Goal: Information Seeking & Learning: Learn about a topic

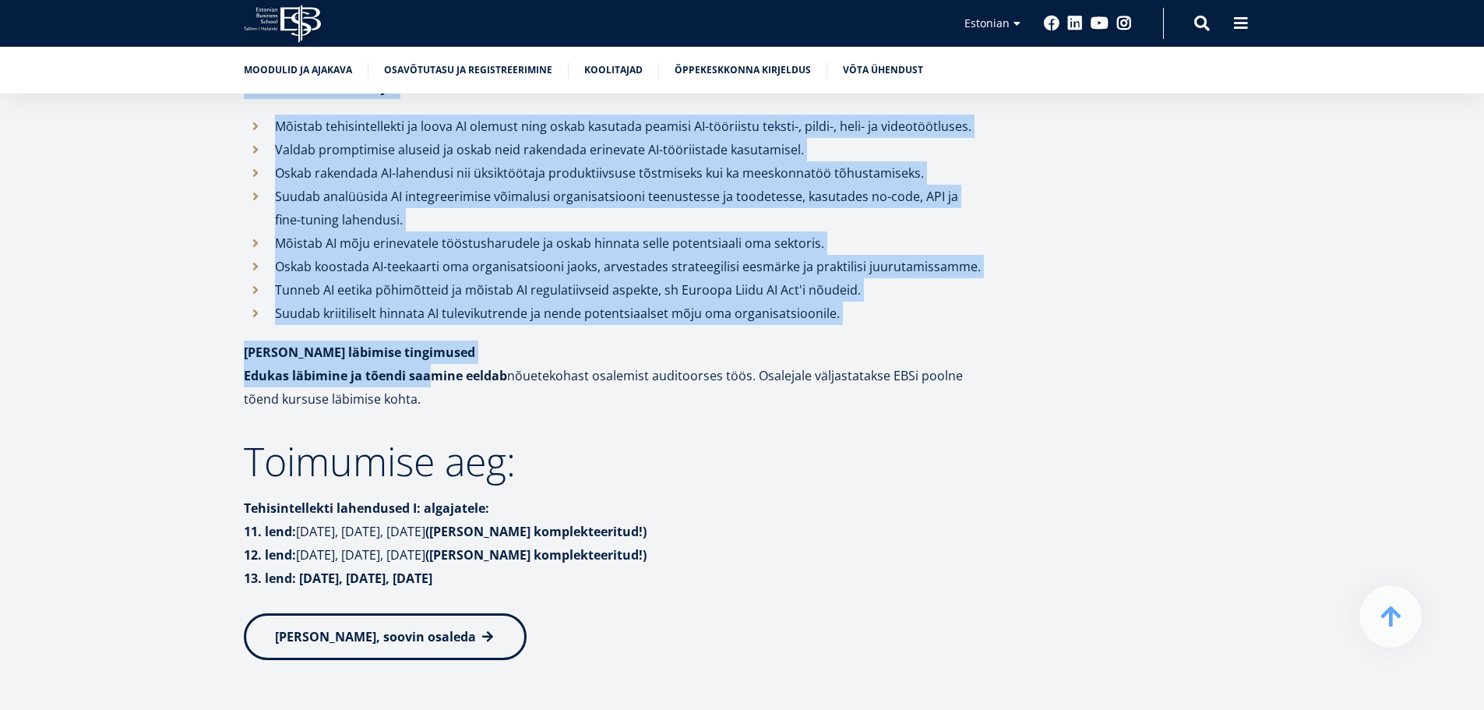
scroll to position [1636, 0]
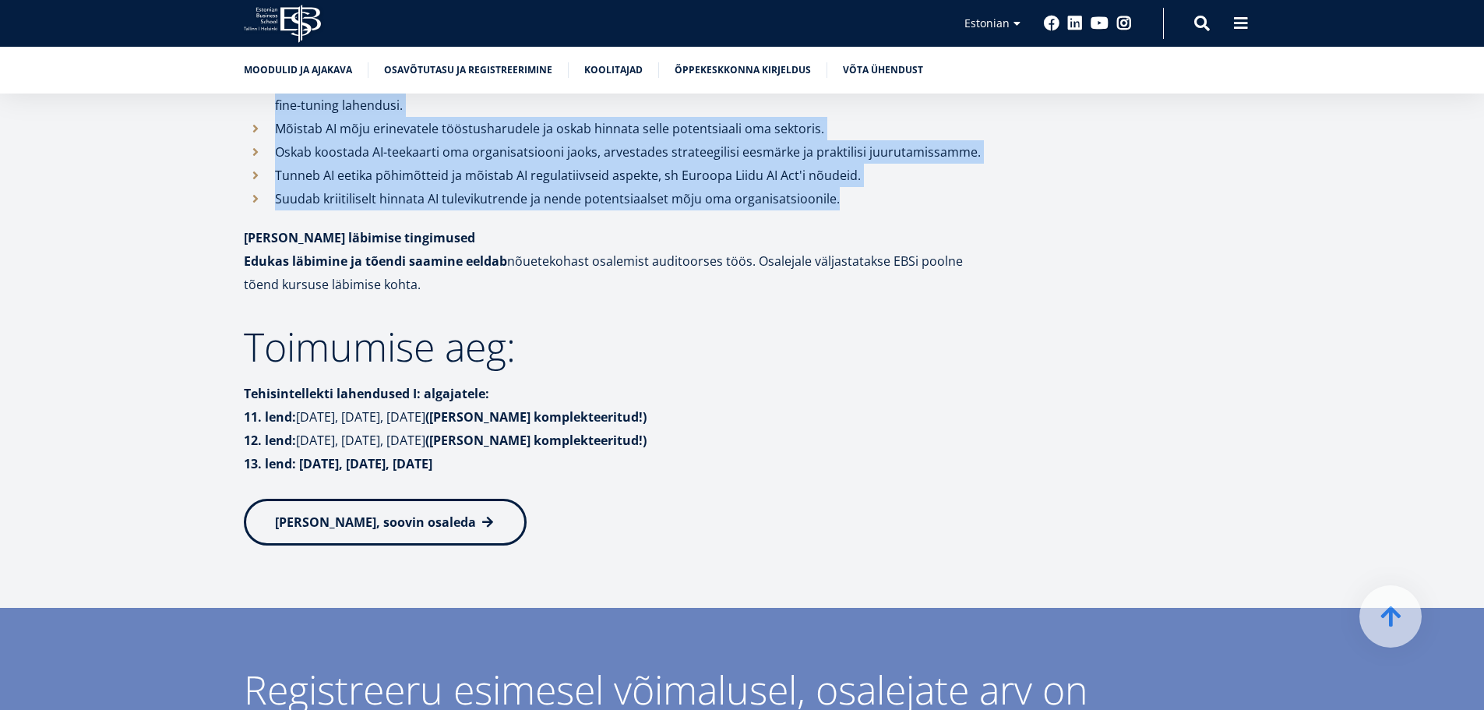
drag, startPoint x: 248, startPoint y: 382, endPoint x: 856, endPoint y: 194, distance: 636.1
copy div "Mida peaks juht teadma AI-st? Tehisintellekti lahendused I: algajatele kursus a…"
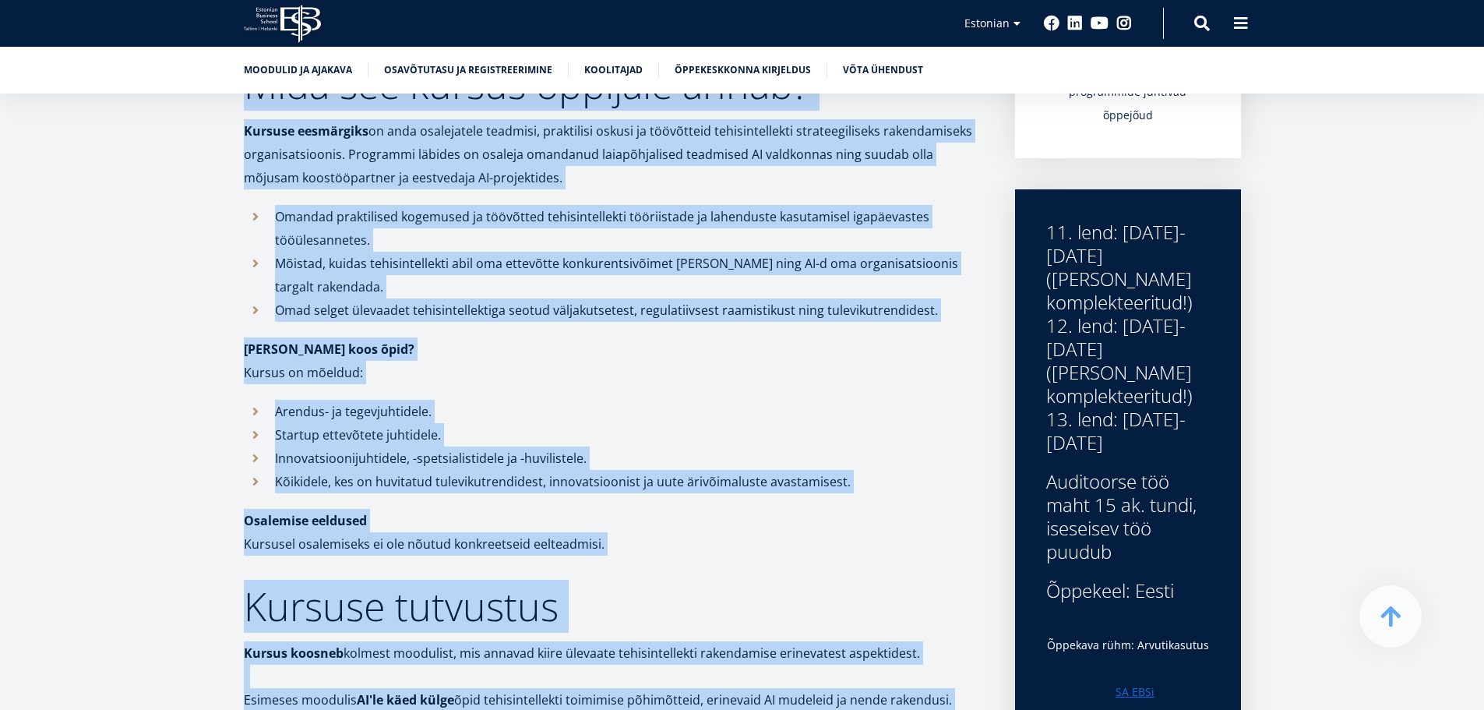
scroll to position [252, 0]
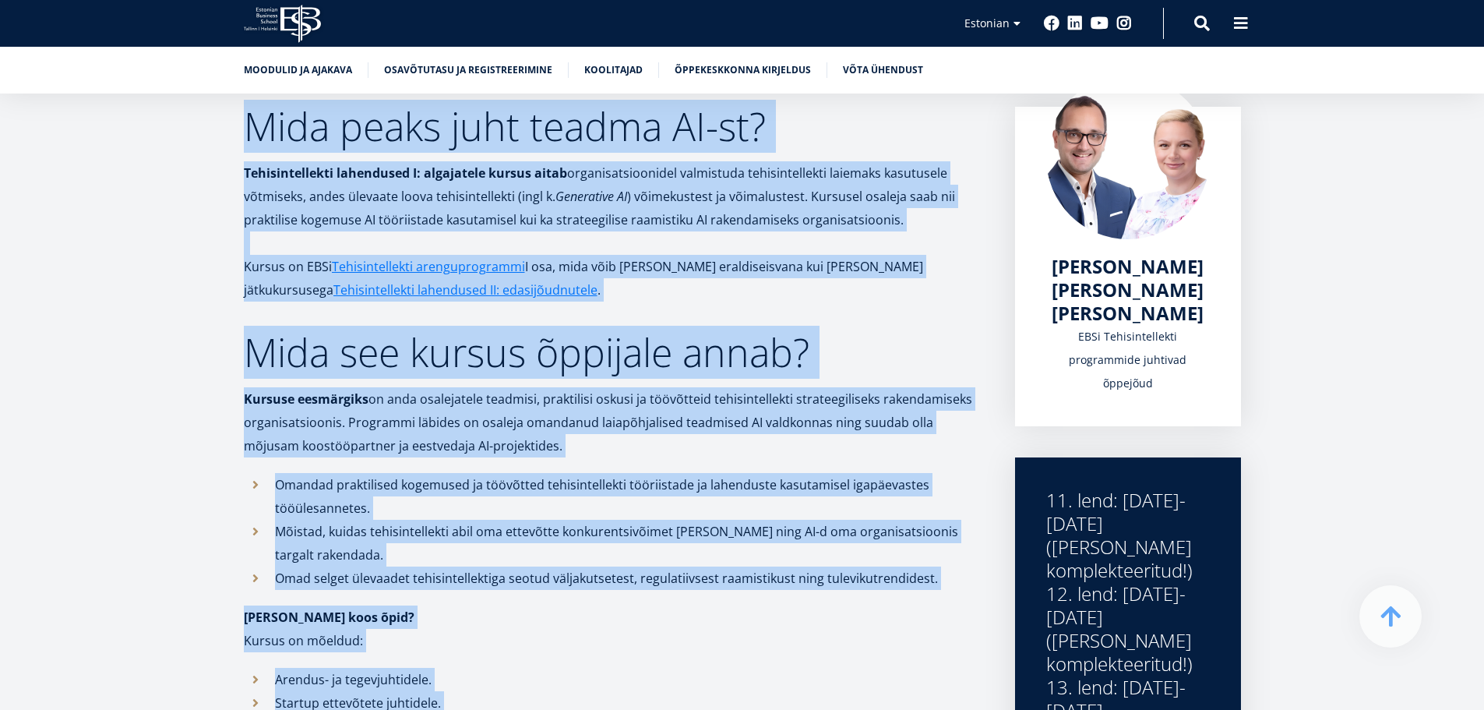
click at [428, 179] on strong "Tehisintellekti lahendused I: algajatele kursus aitab" at bounding box center [405, 172] width 323 height 17
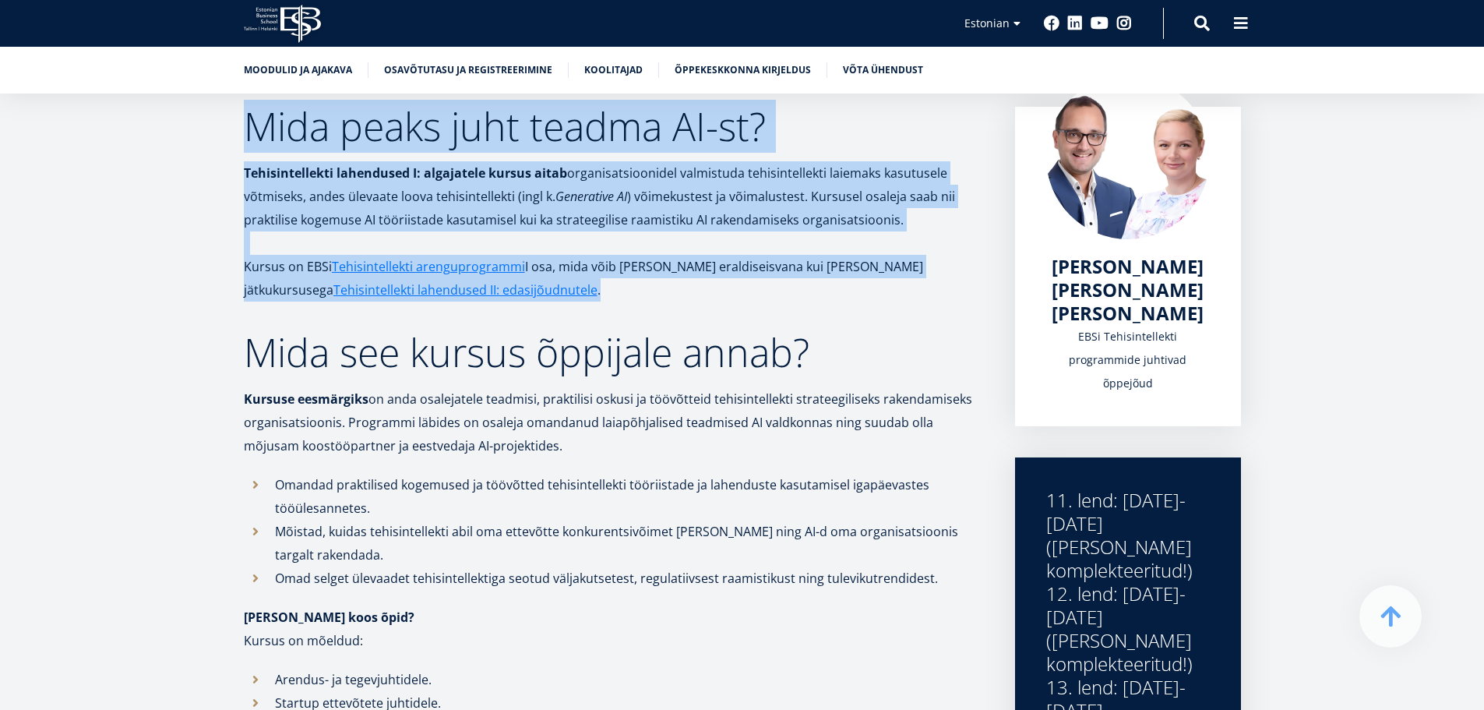
drag, startPoint x: 249, startPoint y: 121, endPoint x: 524, endPoint y: 288, distance: 321.9
copy div "Mida peaks juht teadma AI-st? Tehisintellekti lahendused I: algajatele kursus a…"
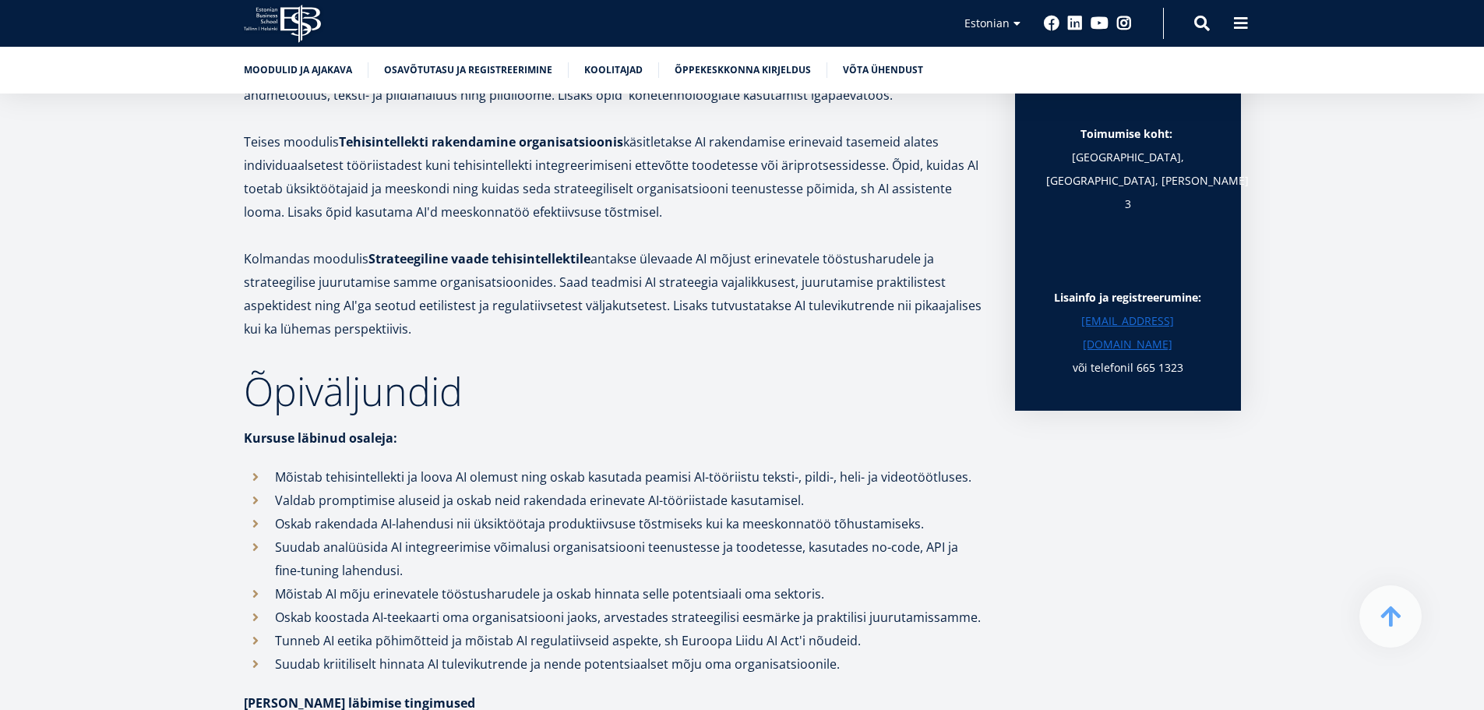
scroll to position [1420, 0]
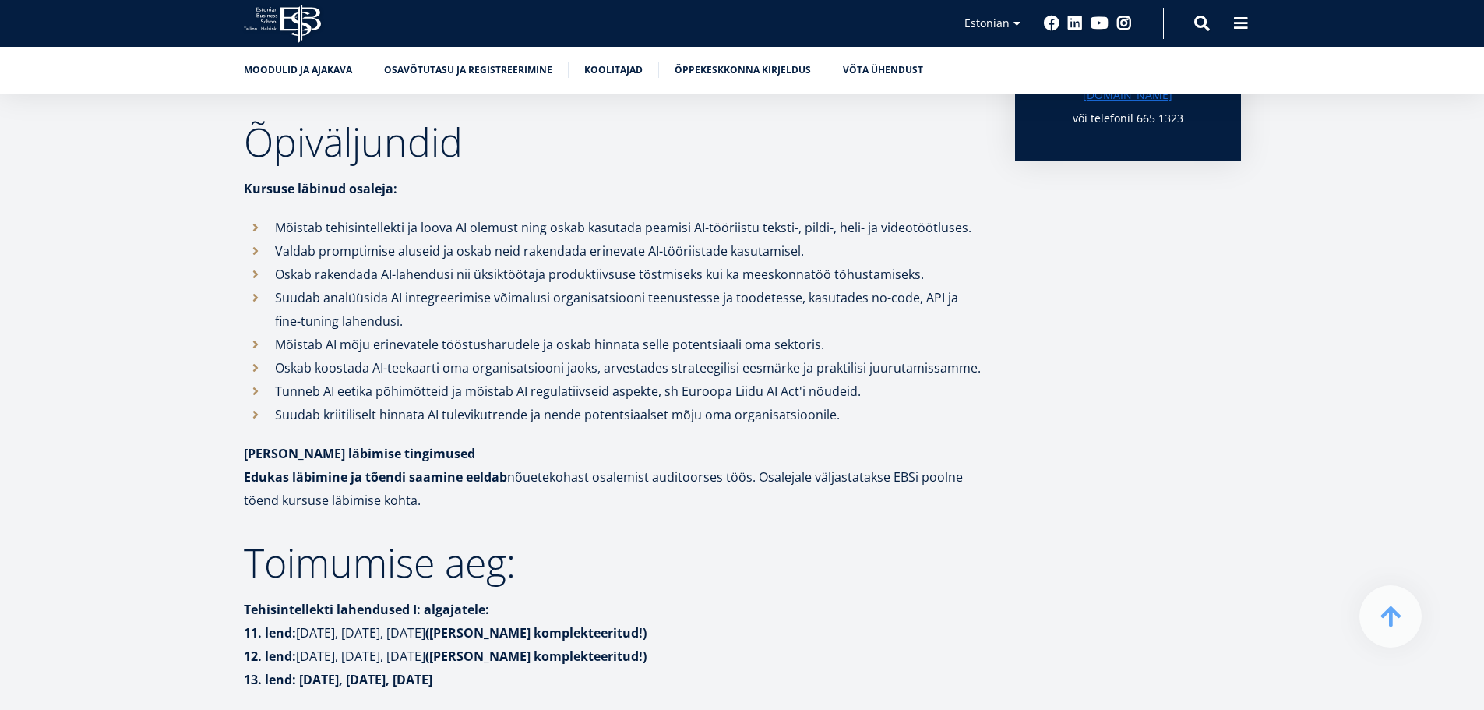
drag, startPoint x: 247, startPoint y: 139, endPoint x: 427, endPoint y: 496, distance: 399.5
copy div "Õpiväljundid Kursuse läbinud osaleja: Mõistab tehisintellekti ja loova AI olemu…"
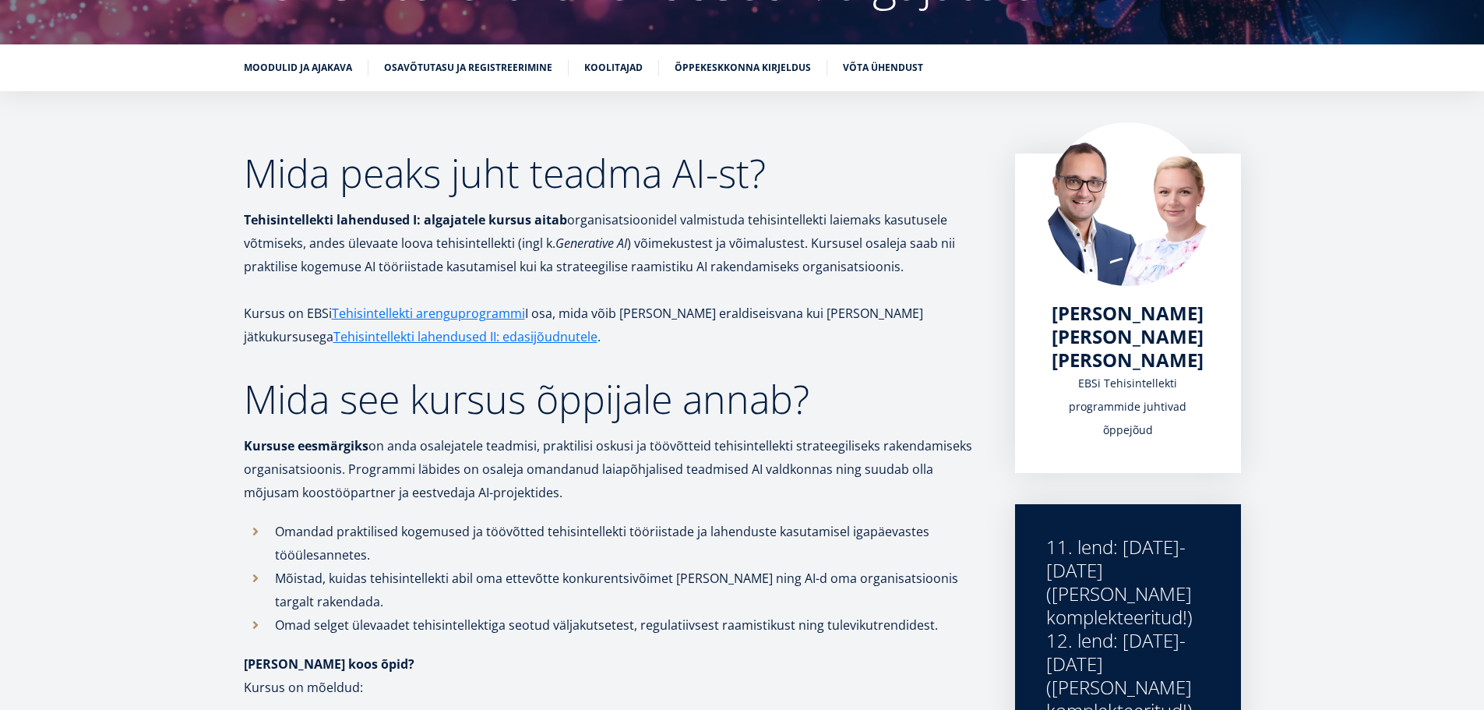
scroll to position [0, 0]
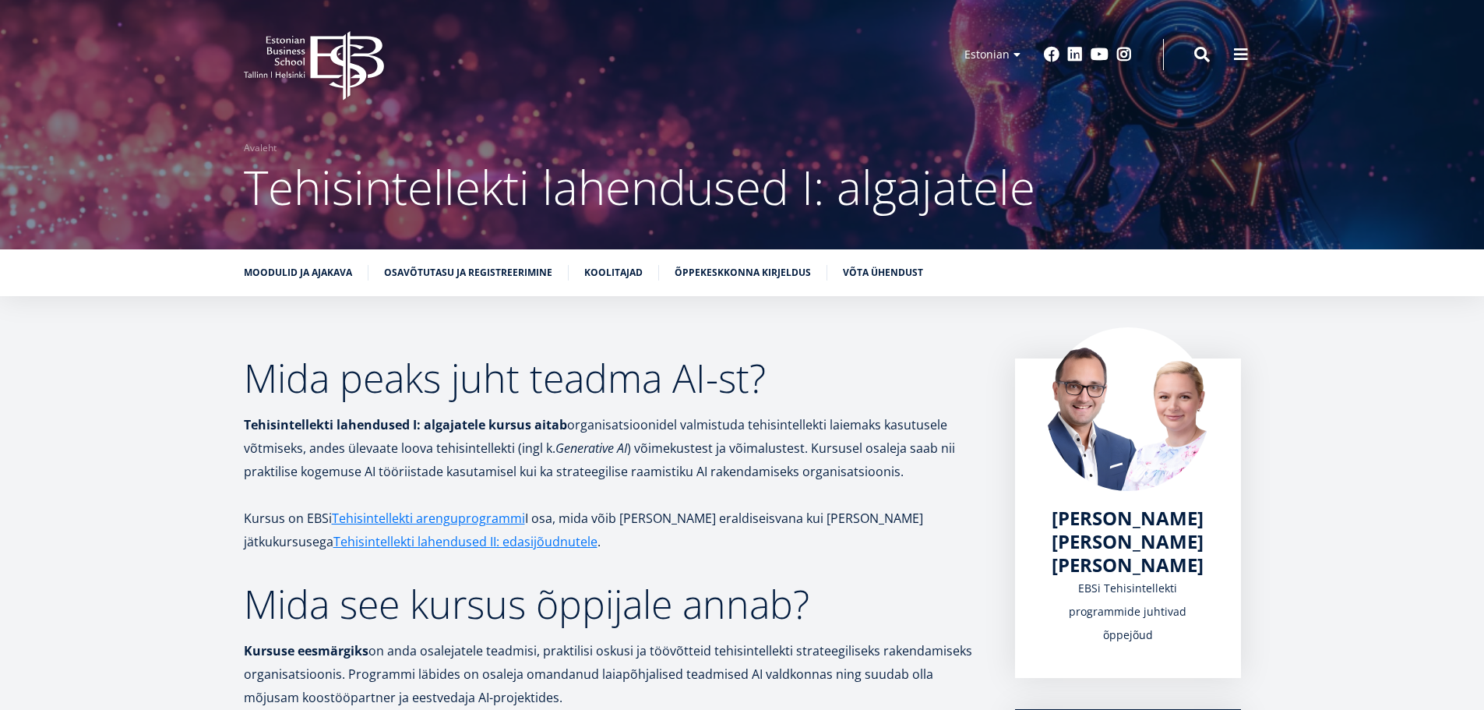
click at [312, 61] on icon at bounding box center [346, 65] width 73 height 69
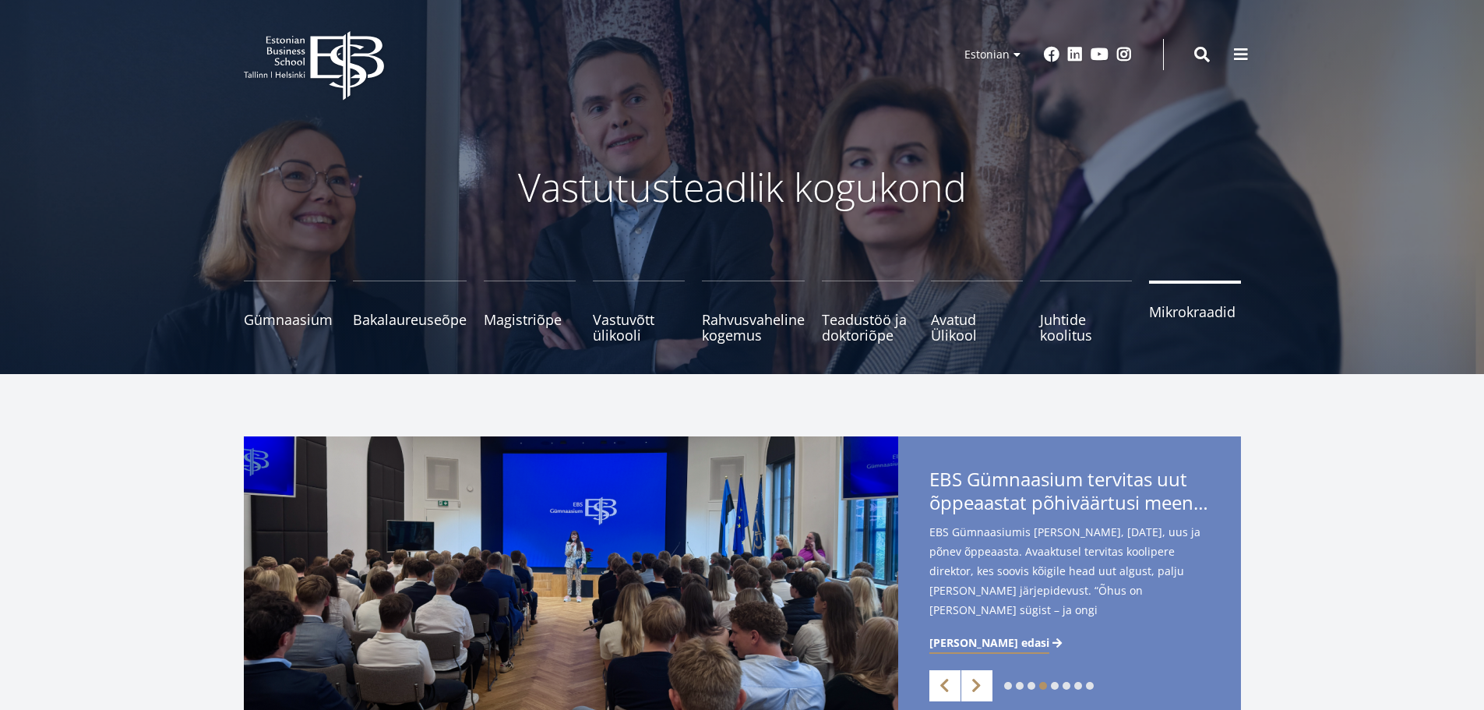
click at [1207, 319] on span "Mikrokraadid" at bounding box center [1195, 312] width 92 height 16
click at [509, 308] on span "Magistriõpe Tutvu ja registreeru" at bounding box center [530, 312] width 92 height 16
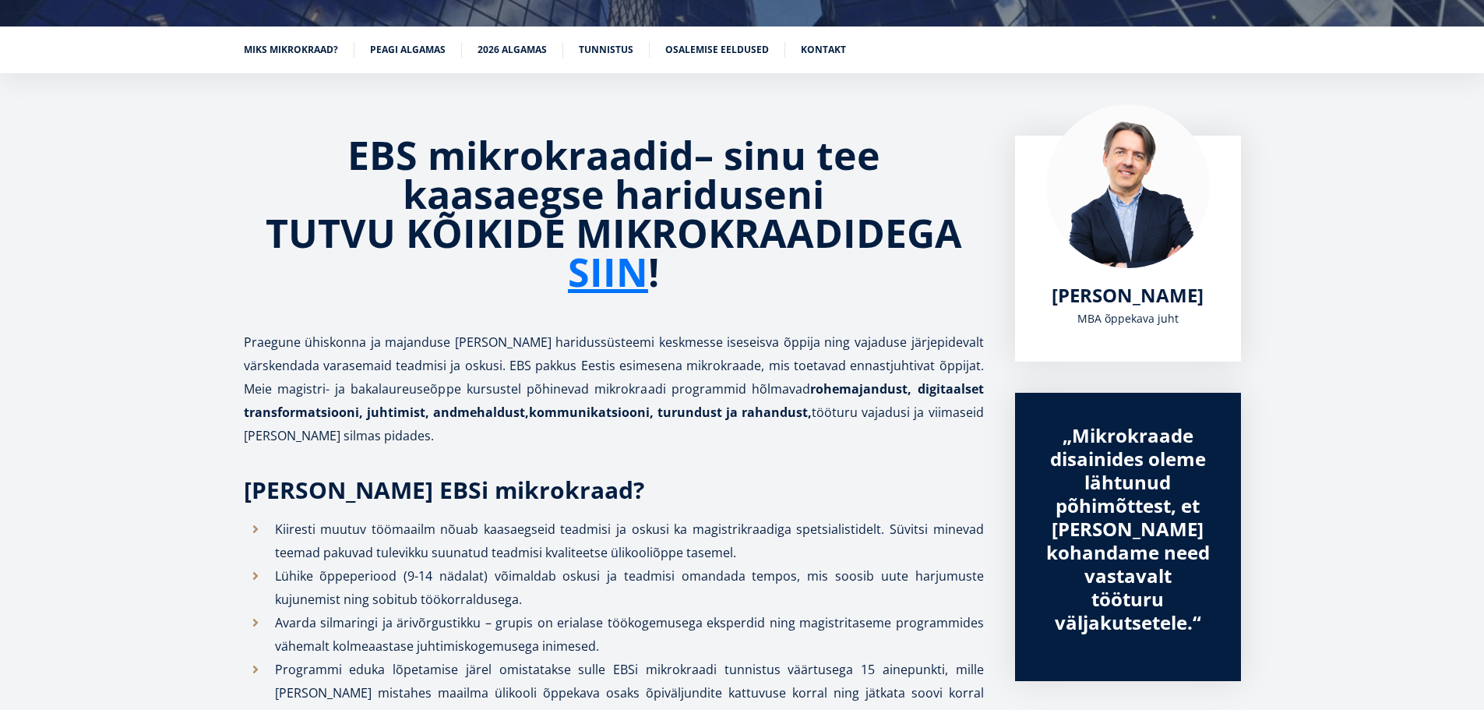
scroll to position [312, 0]
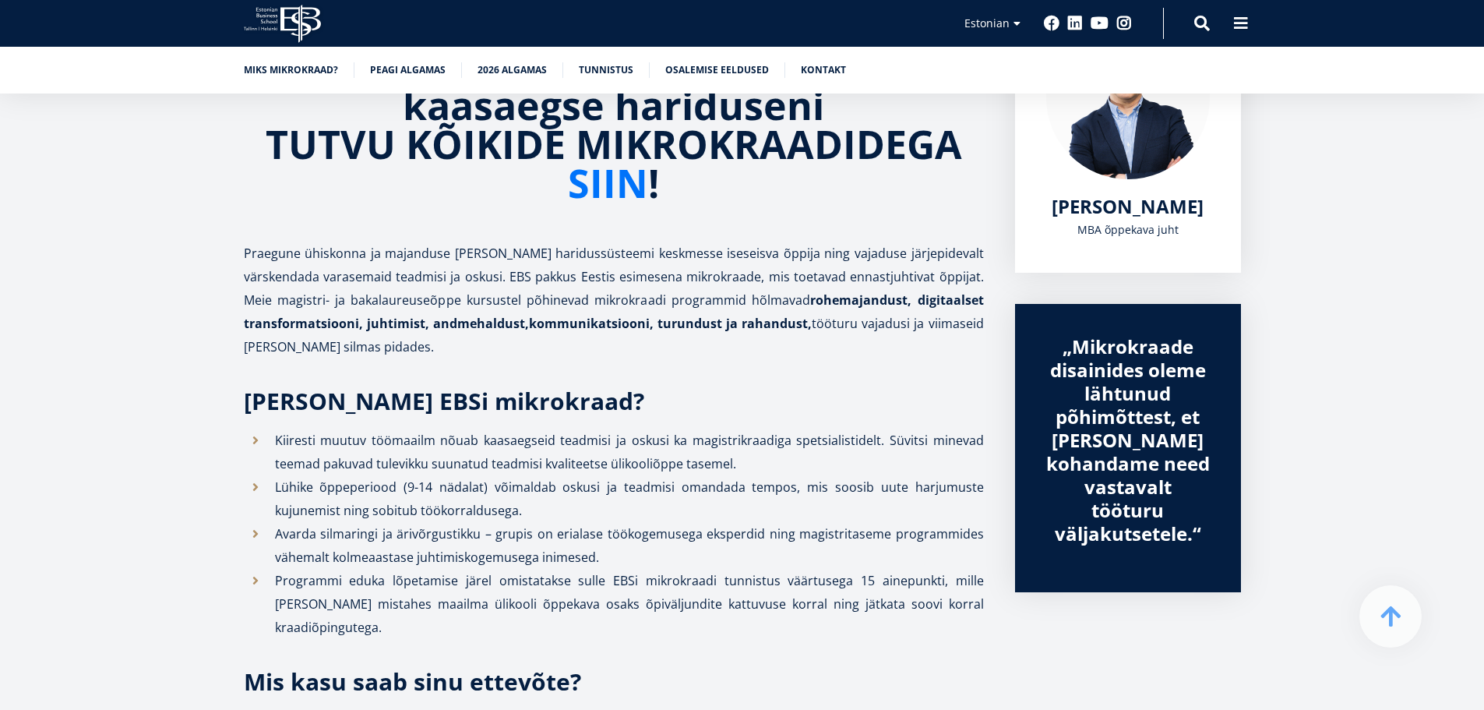
click at [616, 191] on link "SIIN" at bounding box center [608, 183] width 80 height 39
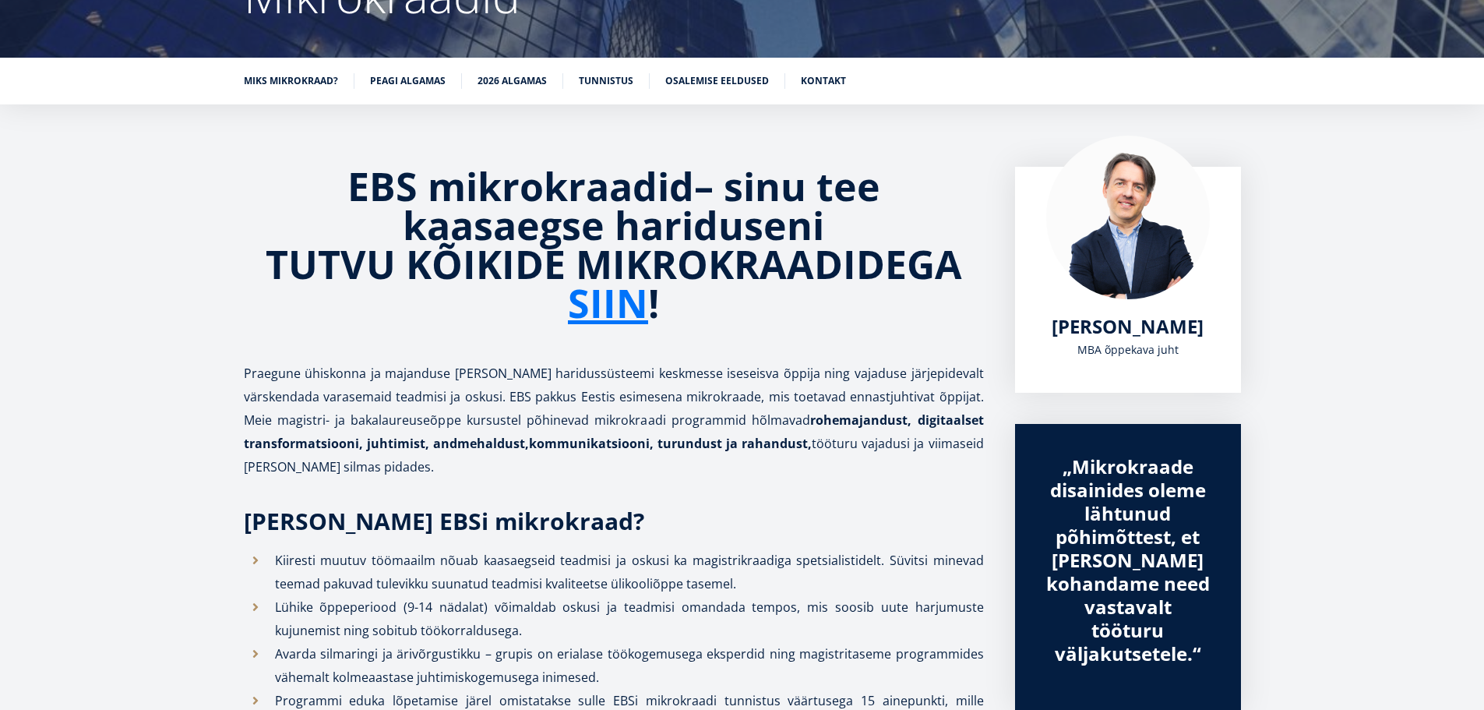
scroll to position [187, 0]
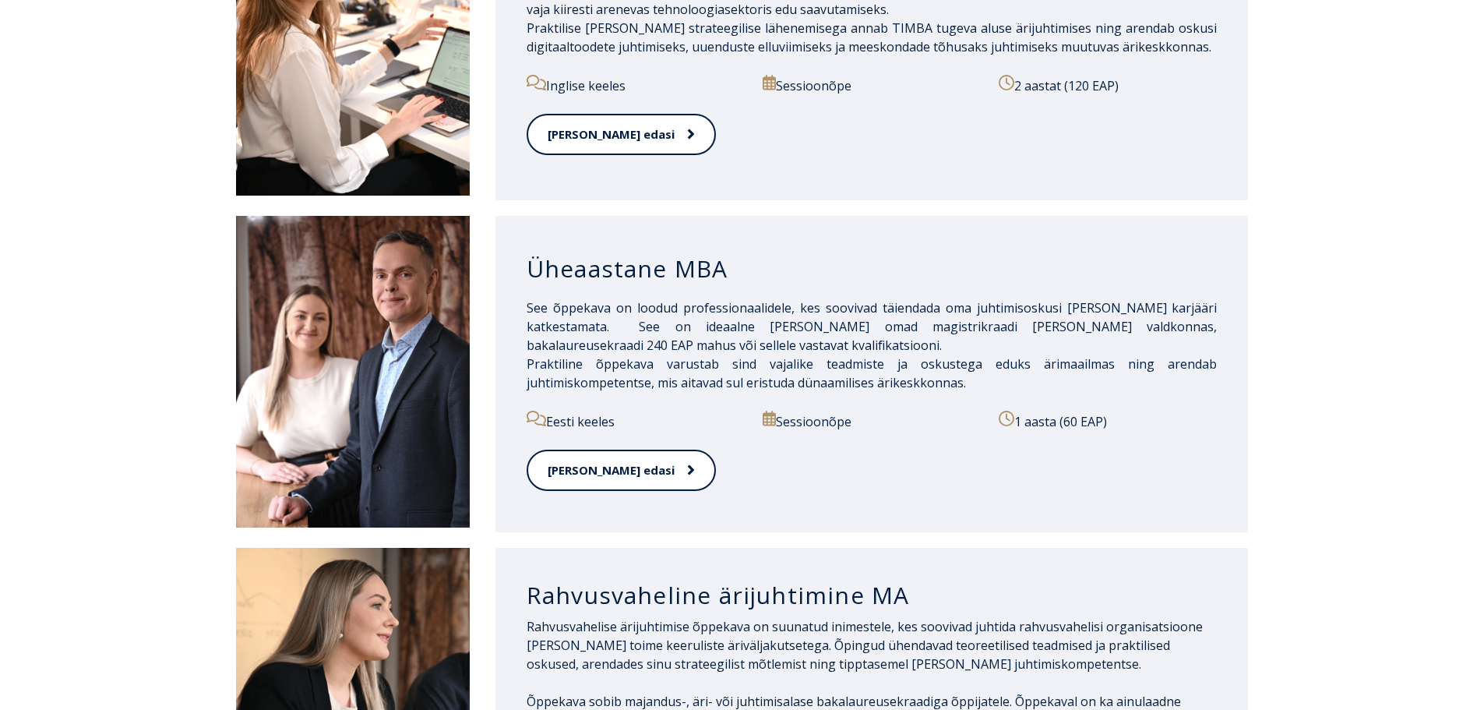
scroll to position [1246, 0]
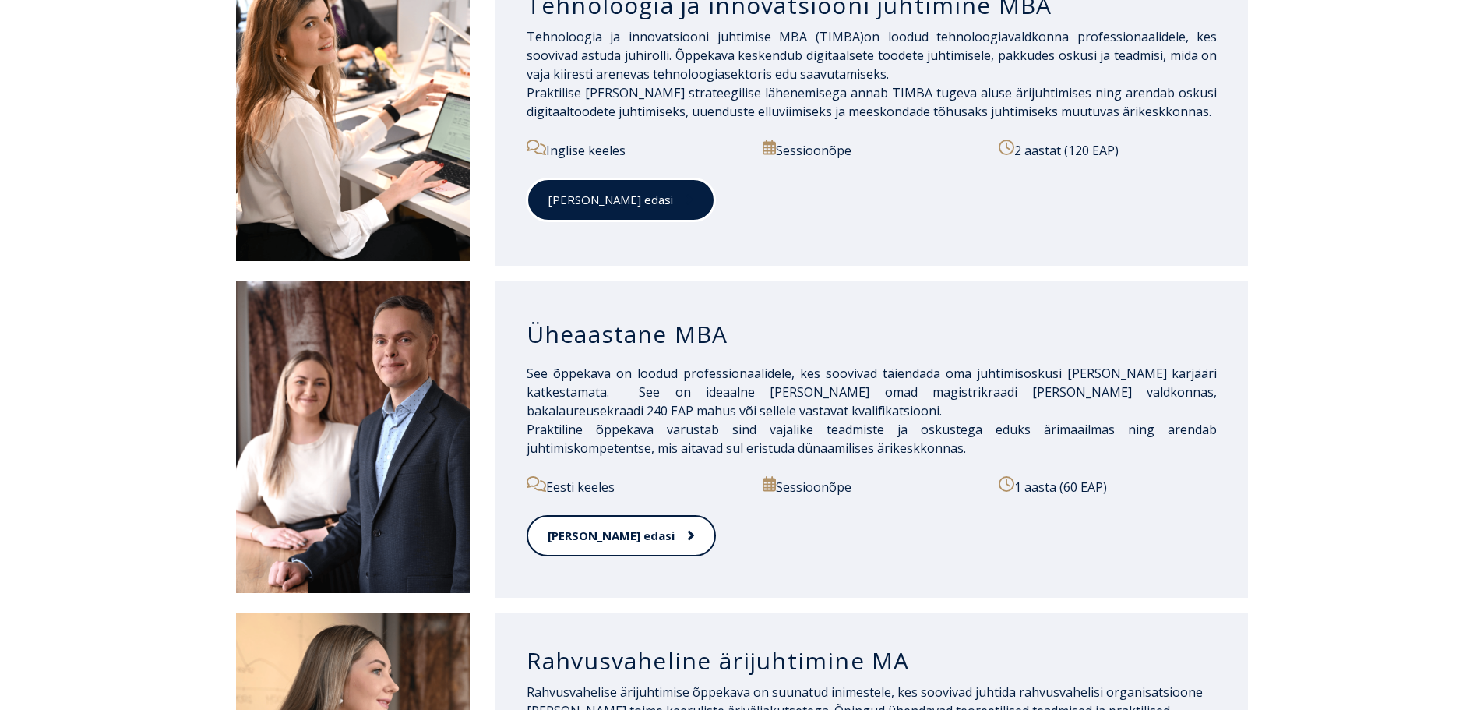
click at [673, 192] on span at bounding box center [683, 200] width 20 height 16
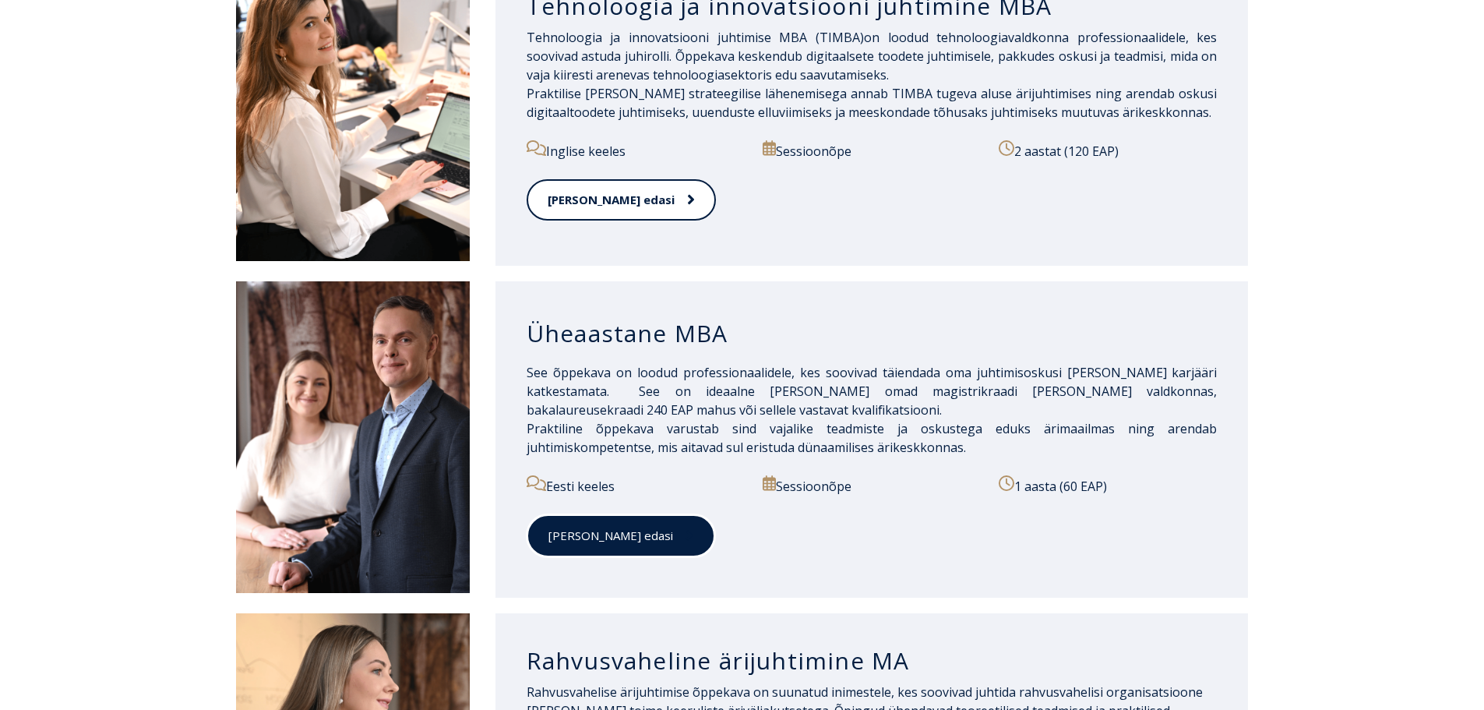
click at [576, 522] on link "Loe edasi" at bounding box center [620, 535] width 188 height 43
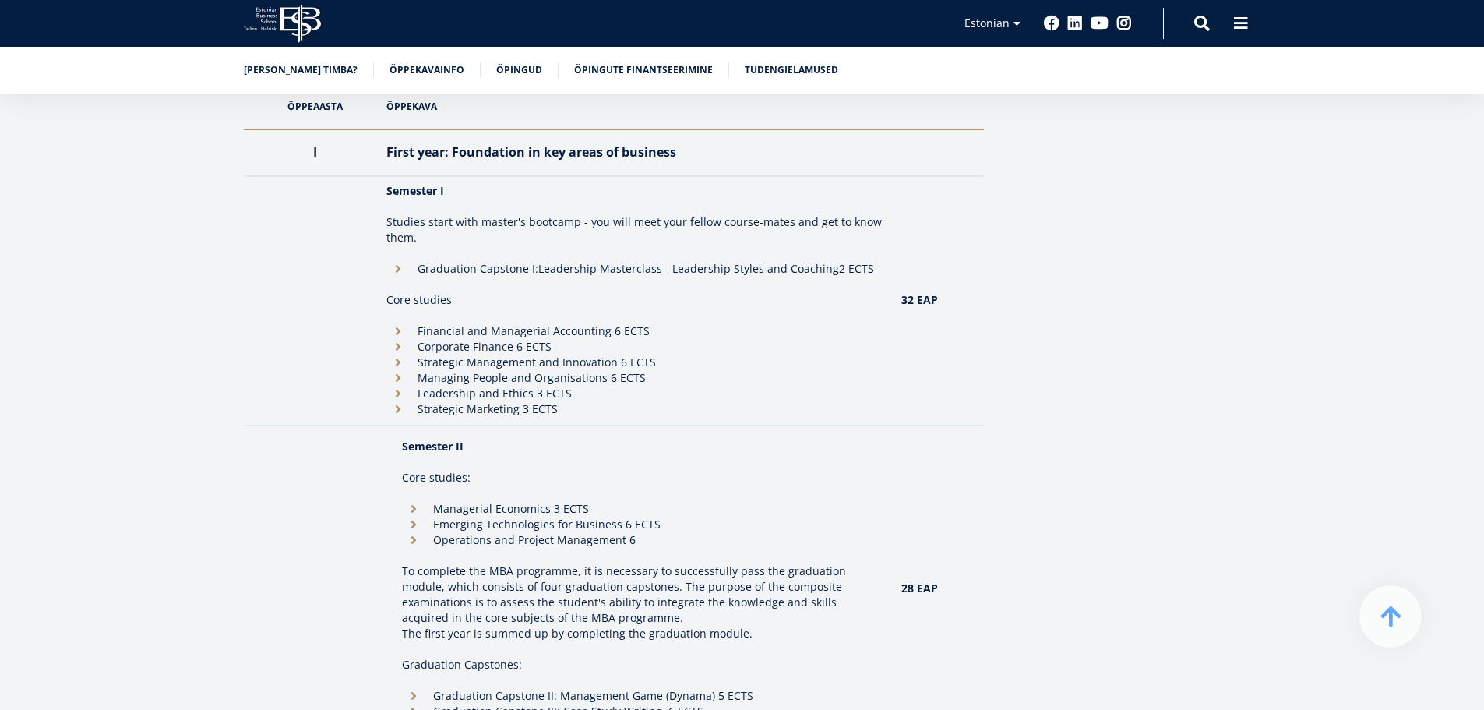
scroll to position [1713, 0]
